Goal: Information Seeking & Learning: Learn about a topic

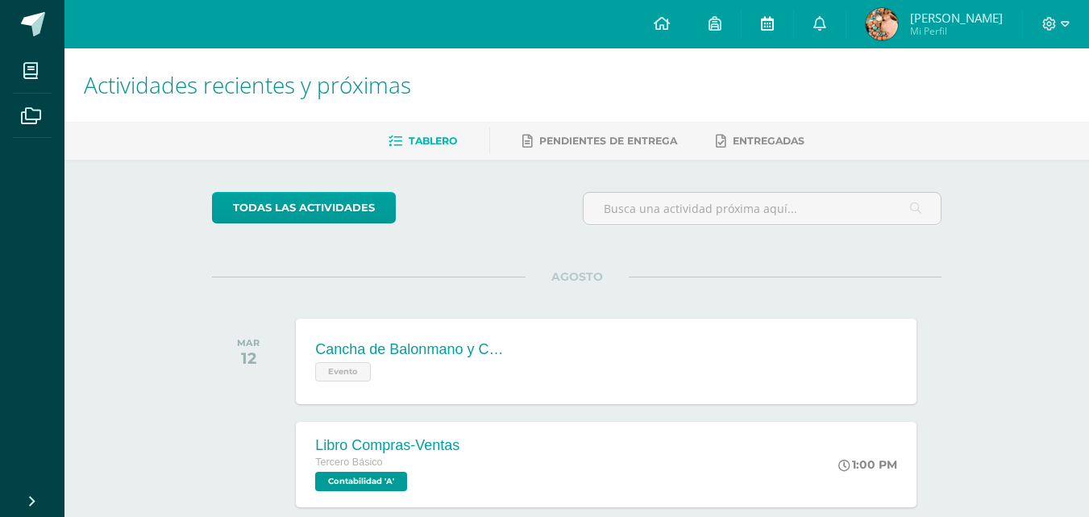
click at [774, 24] on icon at bounding box center [767, 23] width 13 height 15
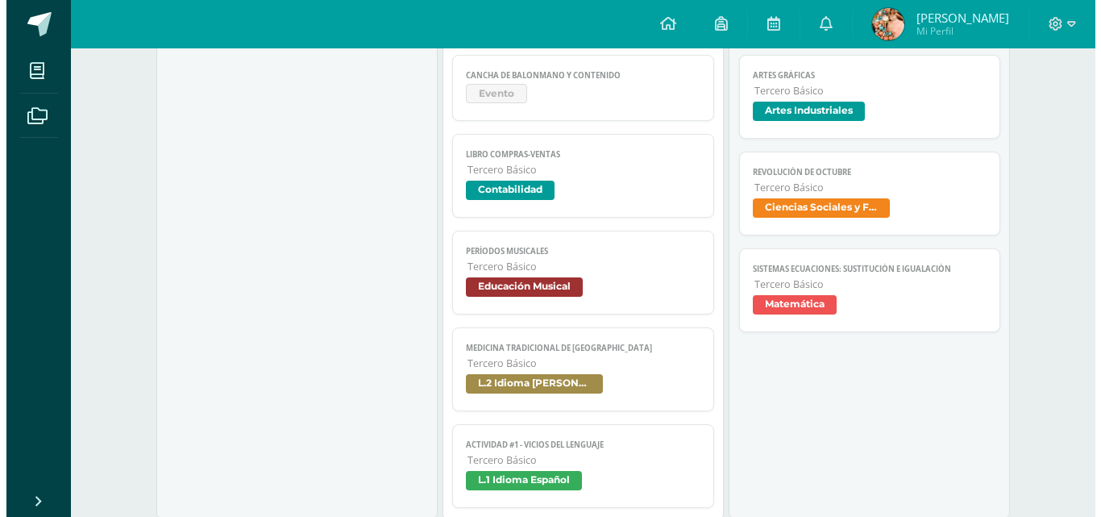
scroll to position [260, 0]
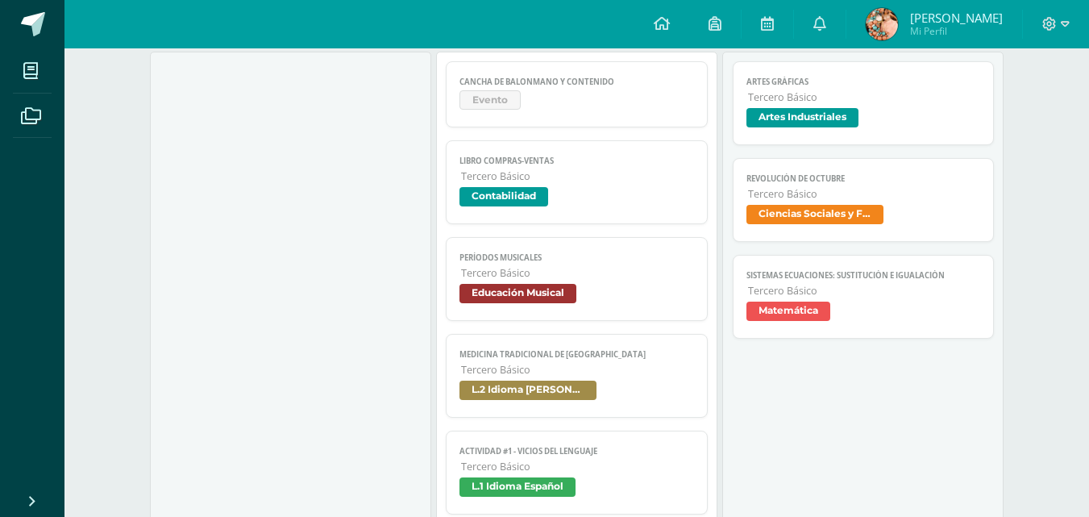
click at [492, 168] on link "Libro Compras-Ventas Tercero Básico Contabilidad" at bounding box center [577, 182] width 262 height 84
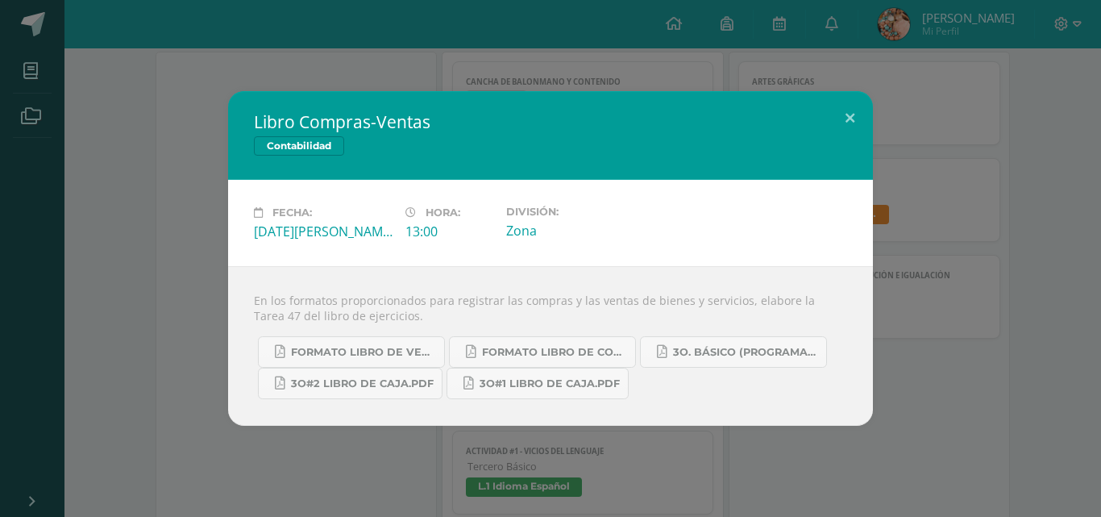
click at [156, 289] on div "Libro Compras-Ventas Contabilidad Fecha: [DATE][PERSON_NAME] Hora: 13:00 Divisi…" at bounding box center [550, 258] width 1088 height 334
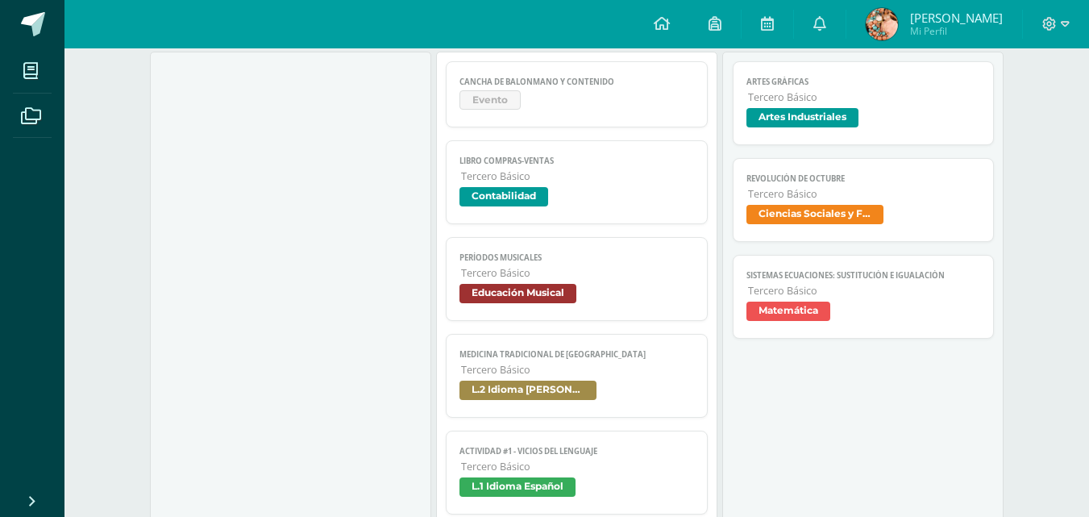
click at [505, 277] on span "Tercero Básico" at bounding box center [577, 273] width 233 height 14
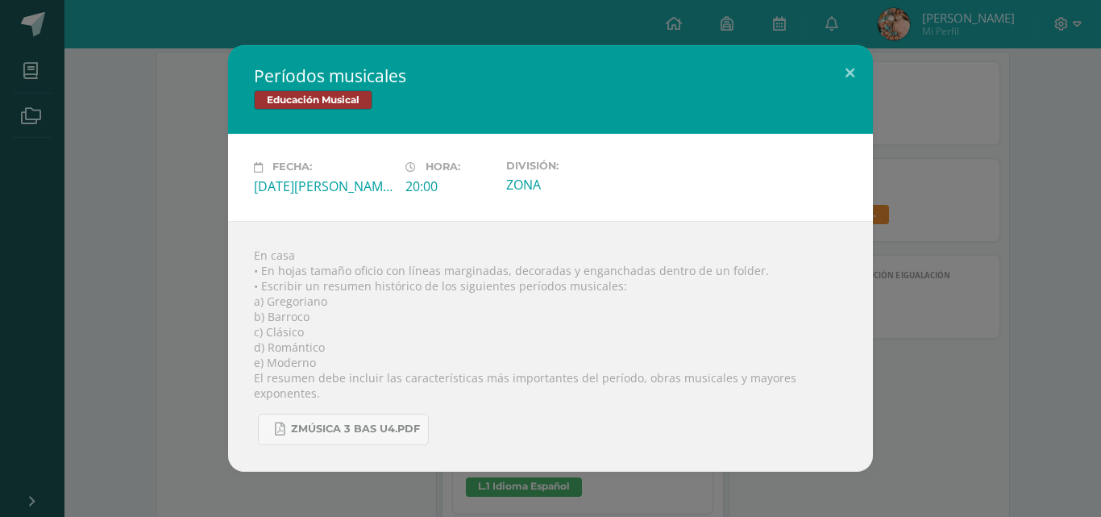
click at [174, 308] on div "Períodos musicales Educación Musical Fecha: Martes 12 de Agosto Hora: 20:00 Div…" at bounding box center [550, 258] width 1088 height 426
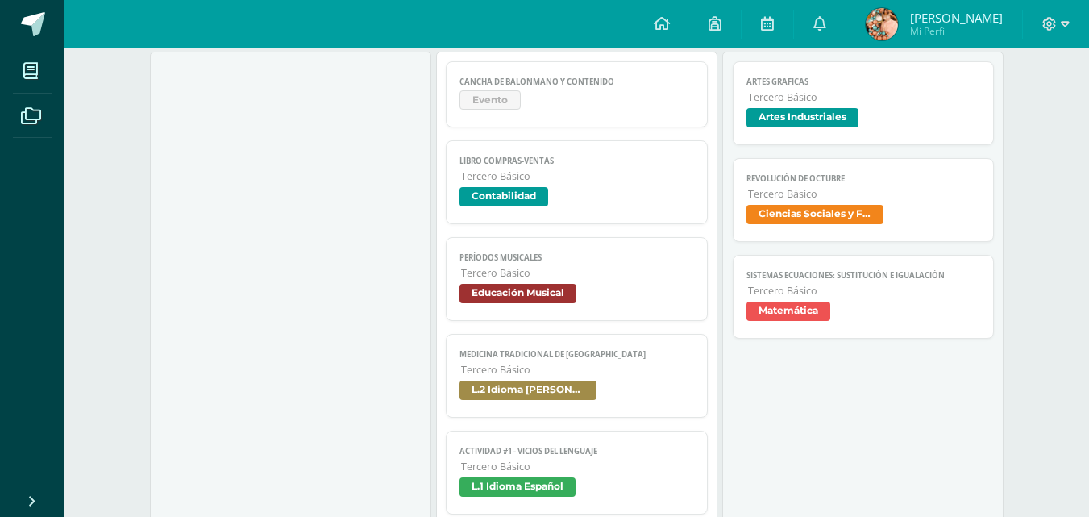
click at [542, 378] on link "Medicina tradicional de Guatemala Tercero Básico L.2 Idioma Maya Kaqchikel" at bounding box center [577, 376] width 262 height 84
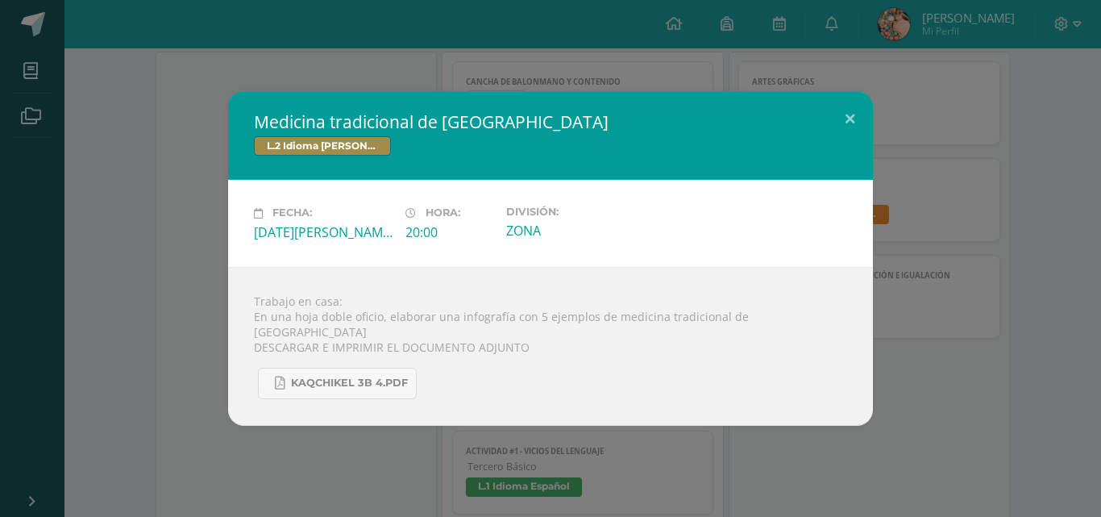
click at [175, 371] on div "Medicina tradicional de Guatemala L.2 Idioma Maya Kaqchikel Fecha: Martes 12 de…" at bounding box center [550, 258] width 1088 height 334
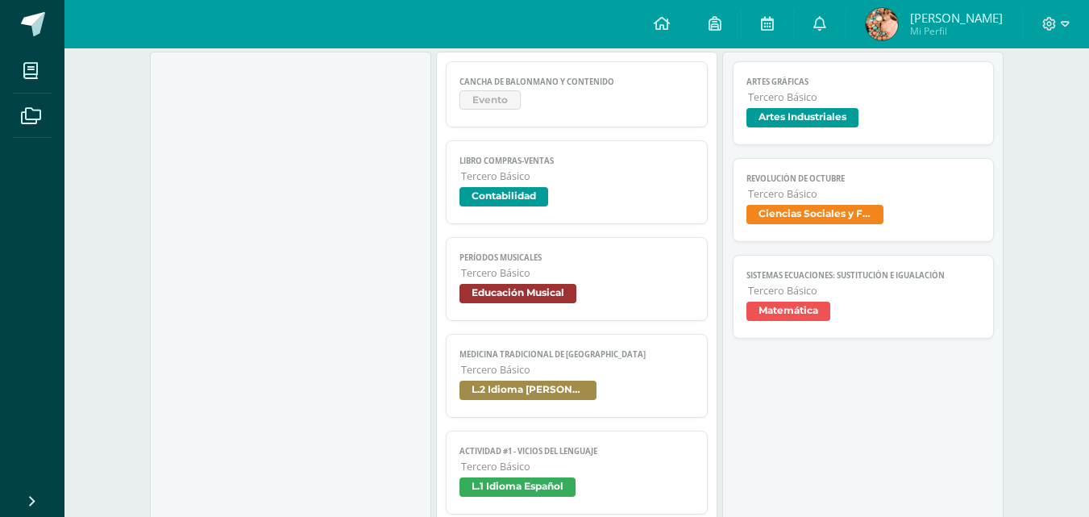
click at [567, 455] on span "Actividad #1 - Vicios del LenguaJe" at bounding box center [576, 451] width 235 height 10
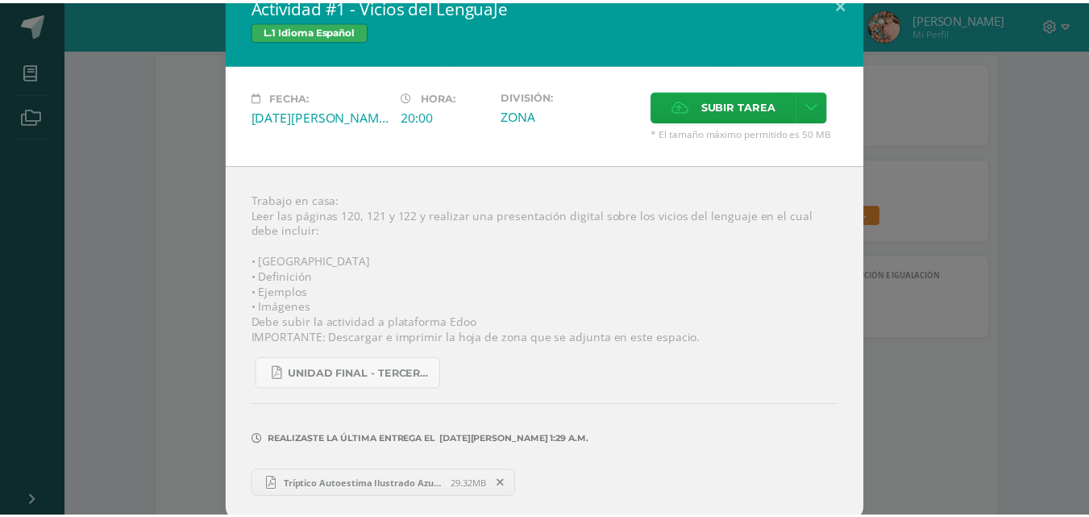
scroll to position [32, 0]
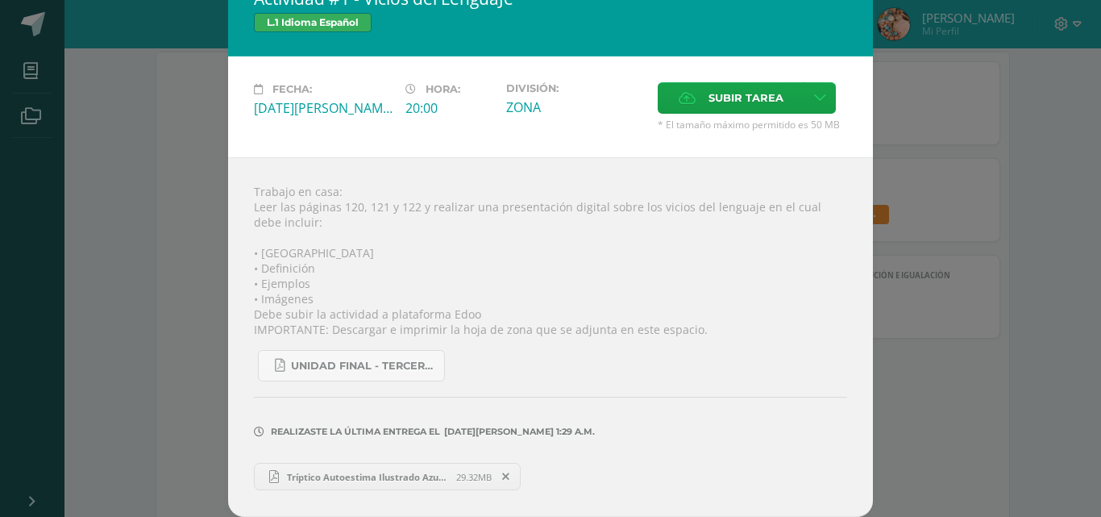
click at [1067, 252] on div "Actividad #1 - Vicios del LenguaJe L.1 Idioma Español Fecha: Martes 12 de Agost…" at bounding box center [550, 242] width 1088 height 549
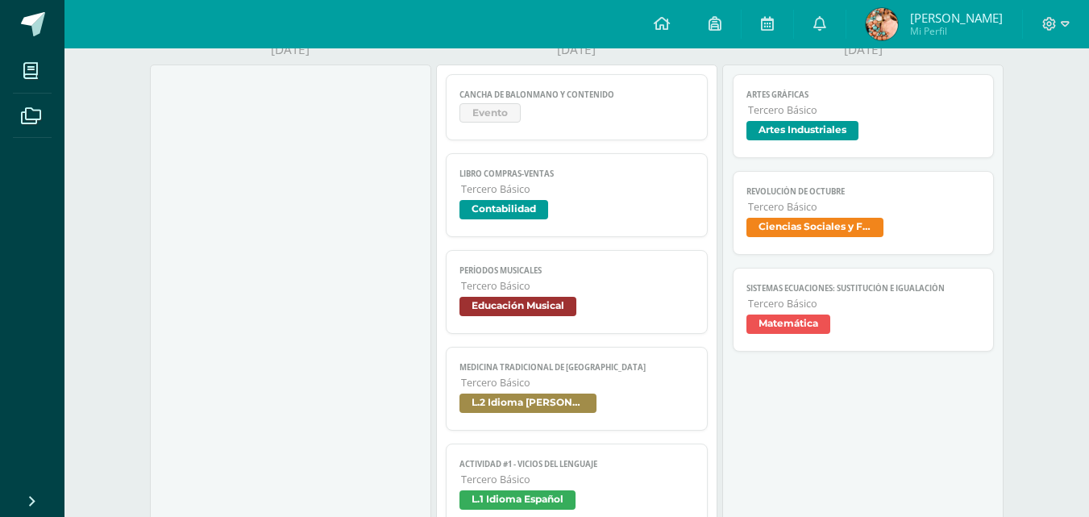
scroll to position [253, 0]
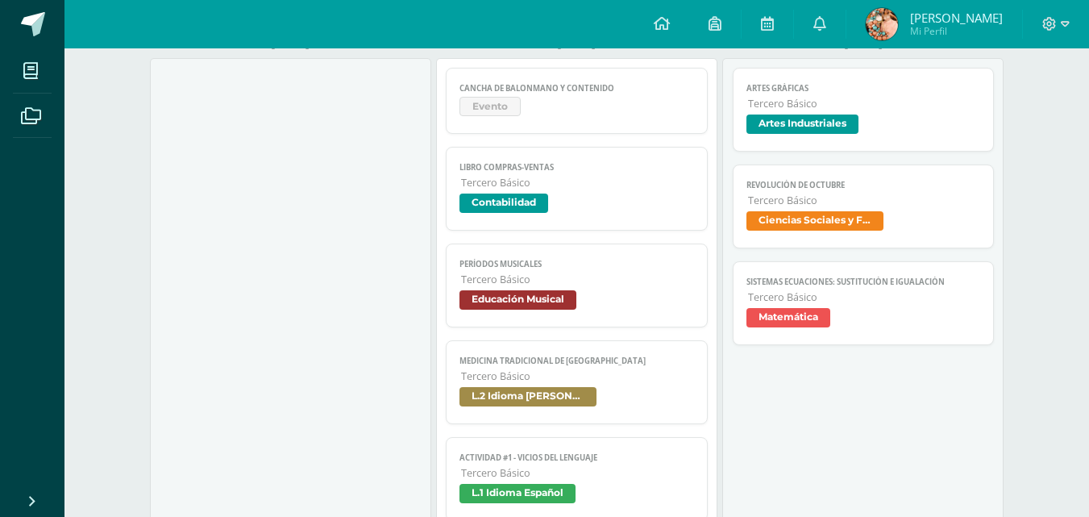
click at [758, 93] on span "Artes gráficas" at bounding box center [863, 88] width 235 height 10
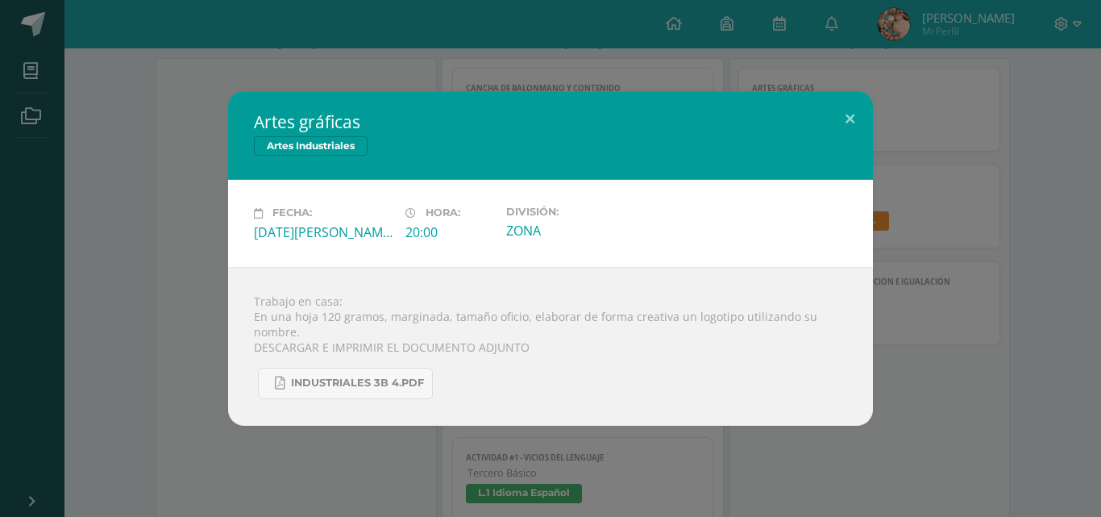
click at [164, 246] on div "Artes gráficas Artes Industriales Fecha: Miércoles 13 de Agosto Hora: 20:00 Div…" at bounding box center [550, 258] width 1088 height 334
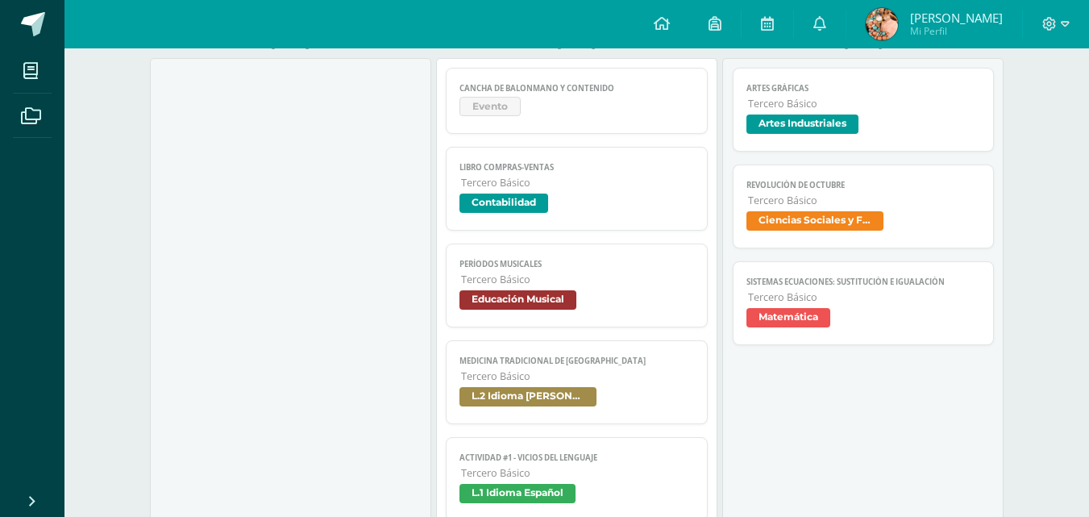
click at [795, 214] on span "Ciencias Sociales y Formación Ciudadana" at bounding box center [814, 220] width 137 height 19
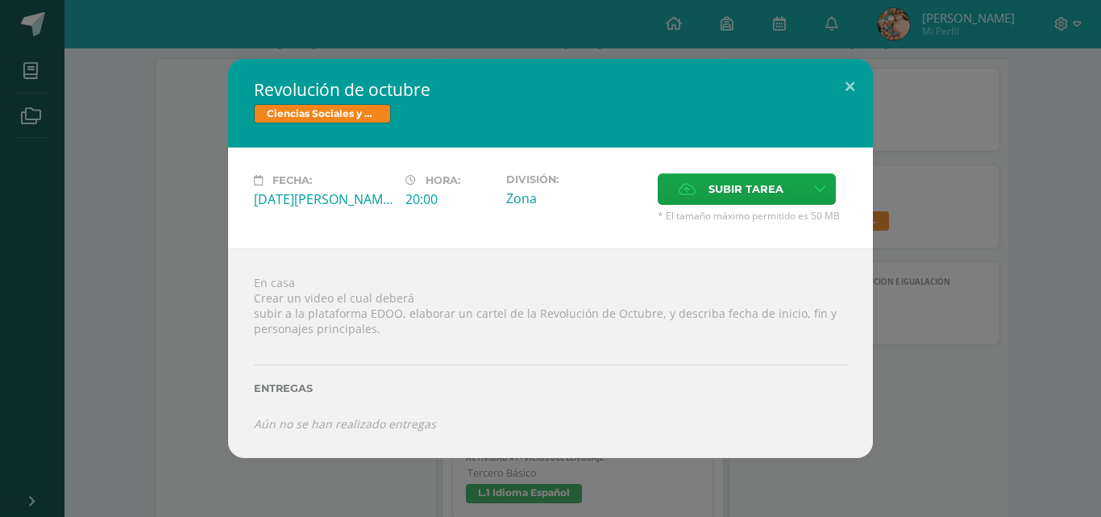
click at [965, 245] on div "Revolución de octubre Ciencias Sociales y Formación Ciudadana Fecha: Miércoles …" at bounding box center [550, 258] width 1088 height 398
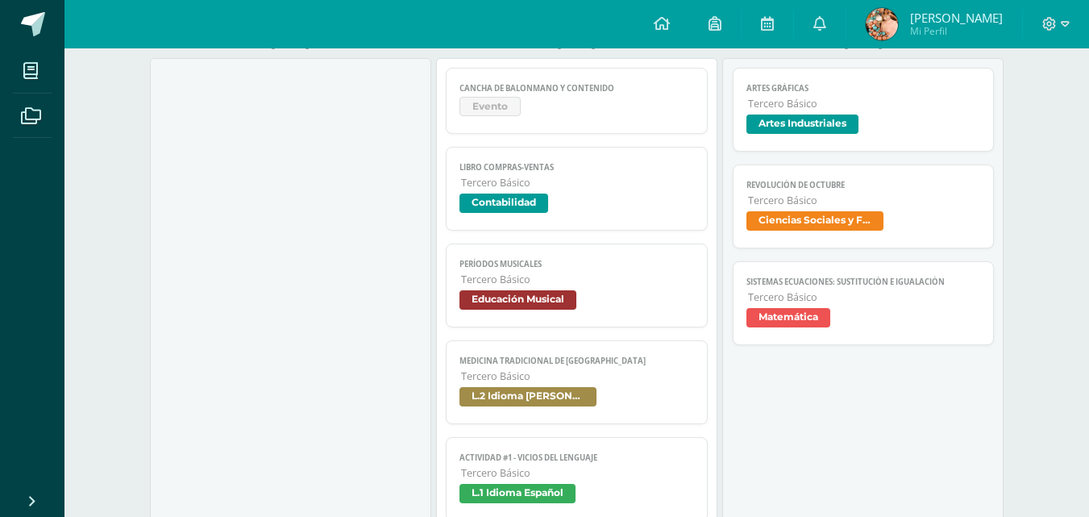
click at [786, 314] on span "Matemática" at bounding box center [788, 317] width 84 height 19
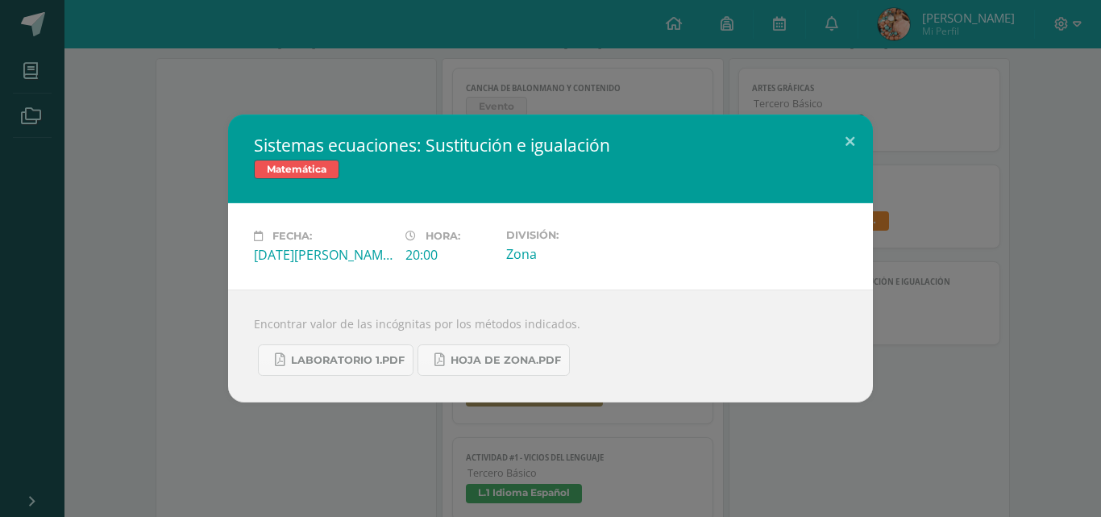
click at [991, 141] on div "Sistemas ecuaciones: Sustitución e igualación Matemática Fecha: Miércoles 13 de…" at bounding box center [550, 258] width 1088 height 288
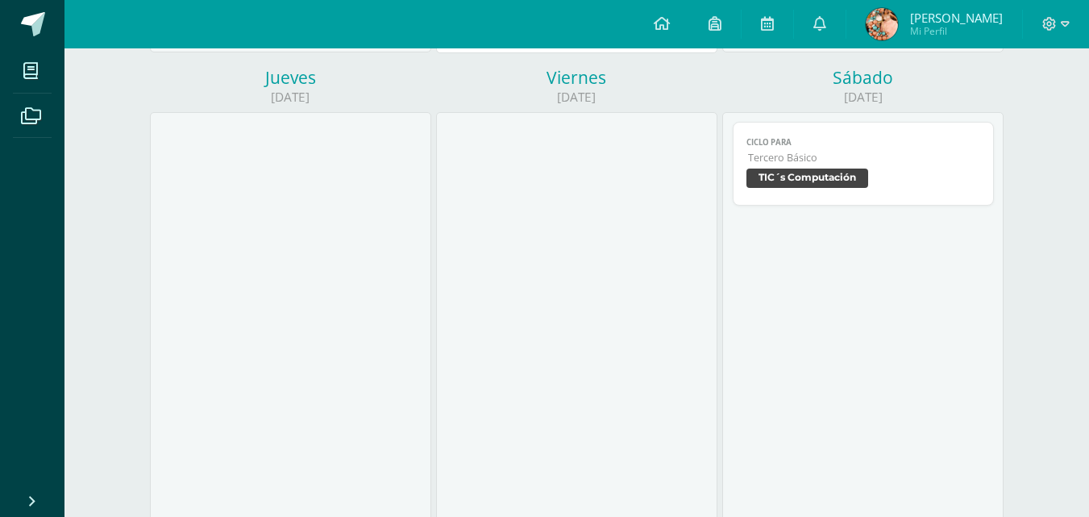
scroll to position [734, 0]
click at [870, 141] on span "Ciclo Para" at bounding box center [863, 139] width 235 height 10
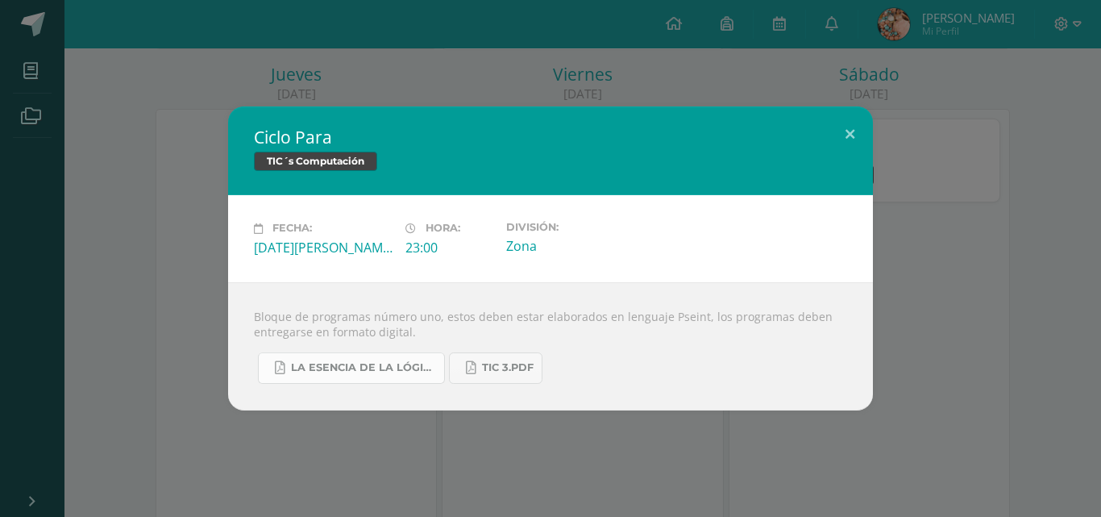
click at [315, 375] on link "La Esencia de la Lógica de Programación - Omar Trejos Buritica - 1ra Edición.pdf" at bounding box center [351, 367] width 187 height 31
click at [495, 363] on span "Tic 3.pdf" at bounding box center [508, 367] width 52 height 13
click at [979, 199] on div "Ciclo Para TIC´s Computación Fecha: Sábado 16 de Agosto Hora: 23:00 División: Z…" at bounding box center [550, 257] width 1088 height 303
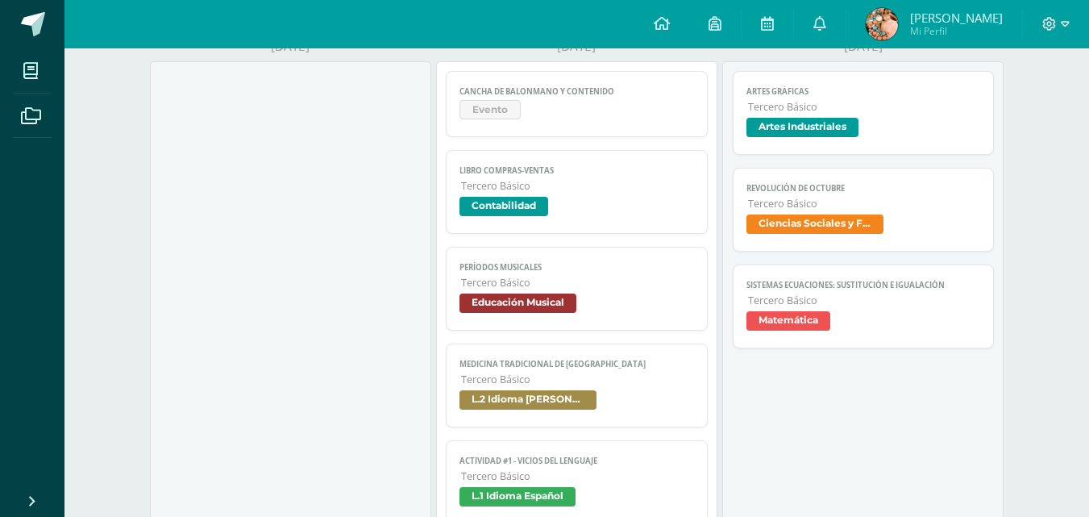
scroll to position [253, 0]
